Goal: Check status: Check status

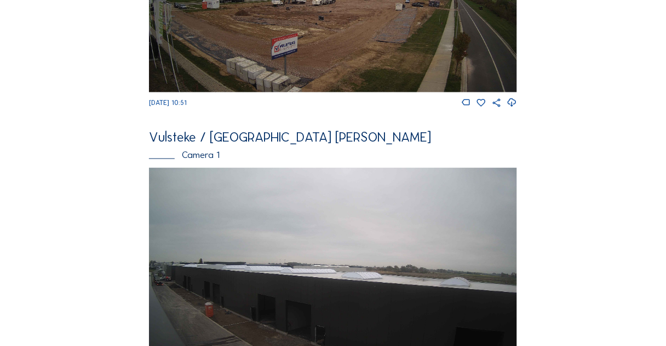
scroll to position [307, 0]
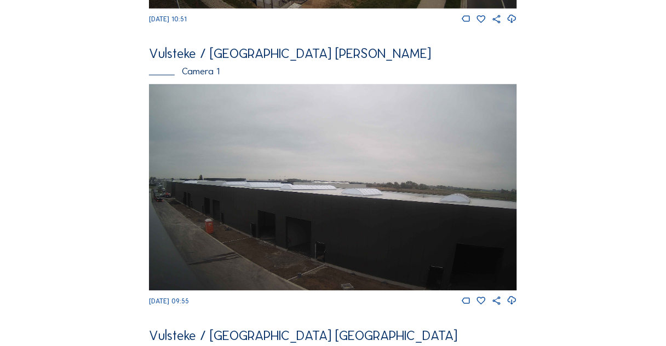
click at [316, 207] on img at bounding box center [333, 187] width 368 height 207
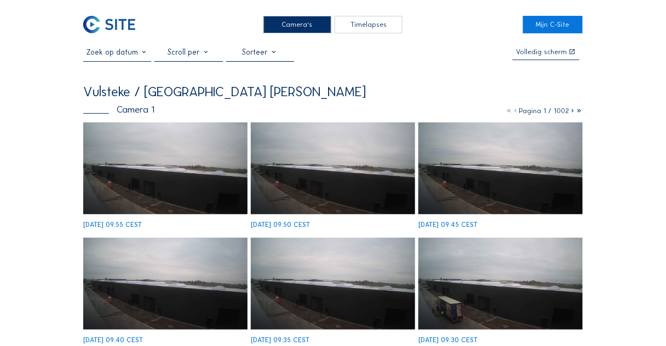
click at [193, 172] on img at bounding box center [165, 169] width 164 height 92
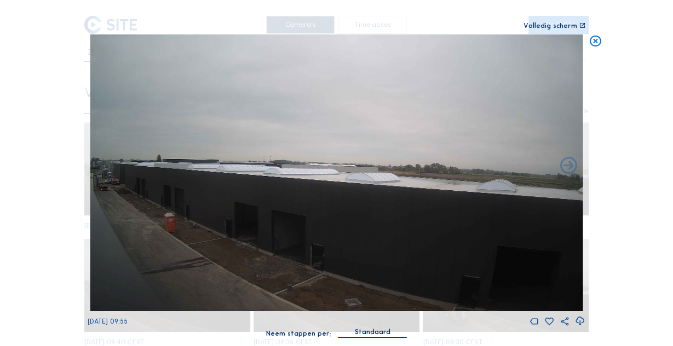
click at [594, 36] on icon at bounding box center [595, 41] width 14 height 14
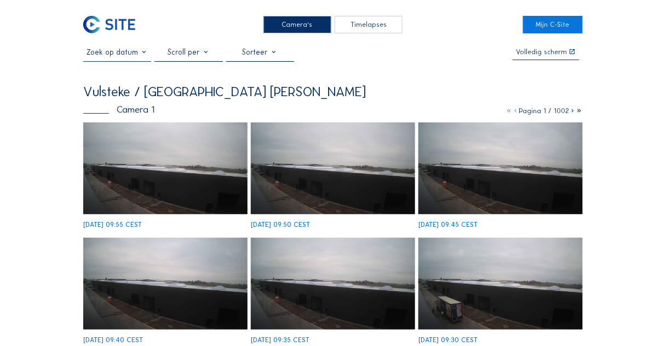
click at [134, 53] on input "text" at bounding box center [117, 52] width 68 height 9
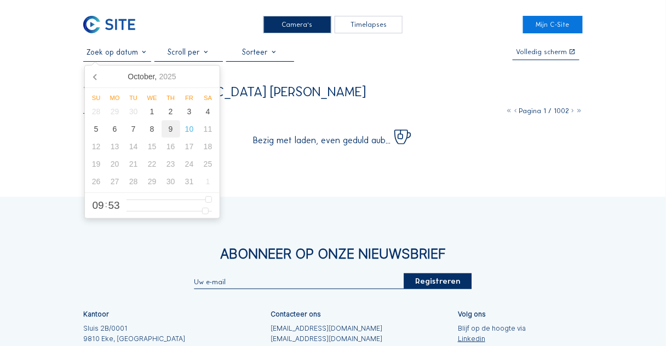
click at [171, 129] on div "9" at bounding box center [170, 129] width 19 height 18
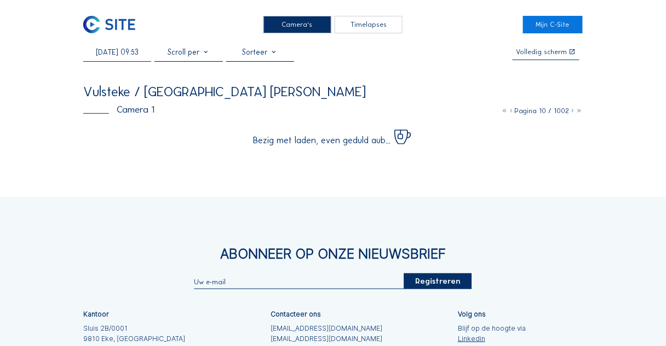
click at [129, 56] on input "[DATE] 09:53" at bounding box center [117, 52] width 68 height 9
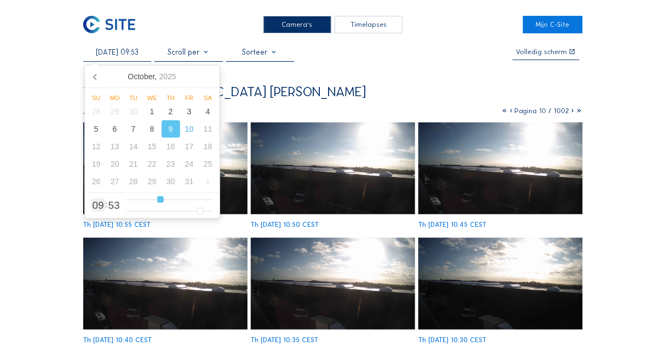
type input "[DATE] 10:53"
type input "10"
type input "[DATE] 11:53"
type input "11"
type input "[DATE] 12:53"
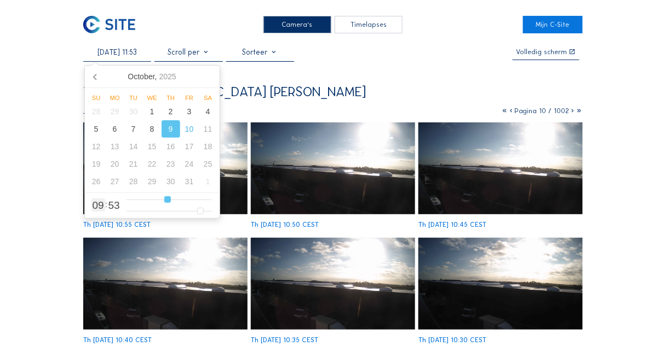
type input "12"
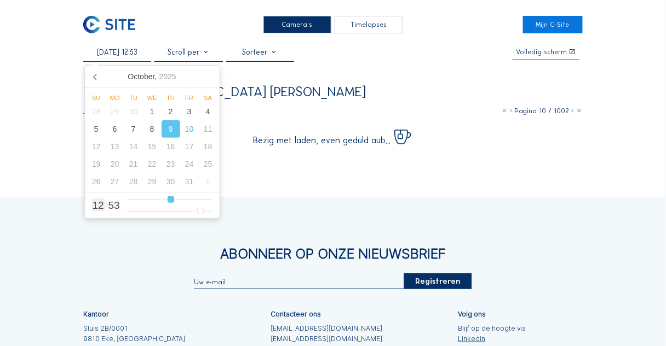
type input "[DATE] 11:53"
type input "11"
type input "[DATE] 10:53"
type input "10"
click at [161, 201] on input "range" at bounding box center [168, 199] width 85 height 9
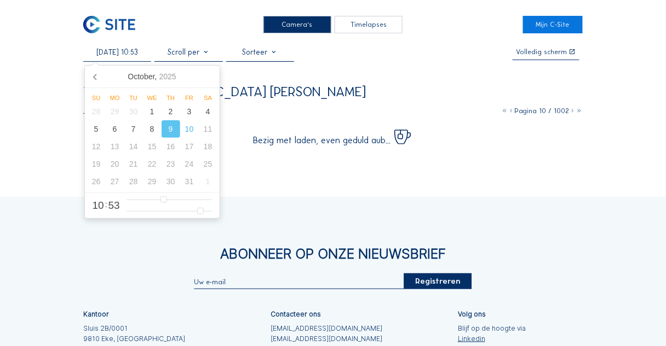
click at [53, 169] on div "Camera's Timelapses Mijn C-Site [DATE] 10:53 Volledig [PERSON_NAME] Vulsteke / …" at bounding box center [333, 235] width 666 height 471
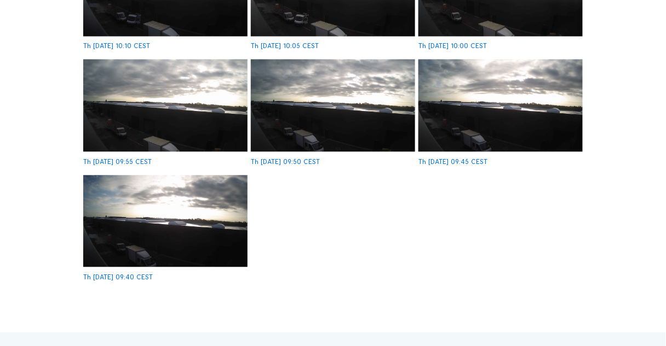
click at [487, 93] on img at bounding box center [500, 105] width 164 height 92
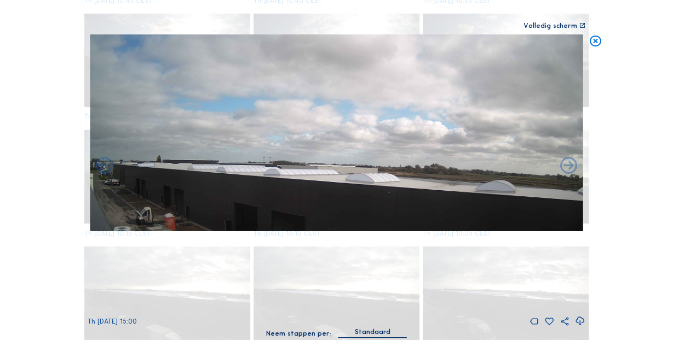
scroll to position [2977, 0]
